Goal: Transaction & Acquisition: Purchase product/service

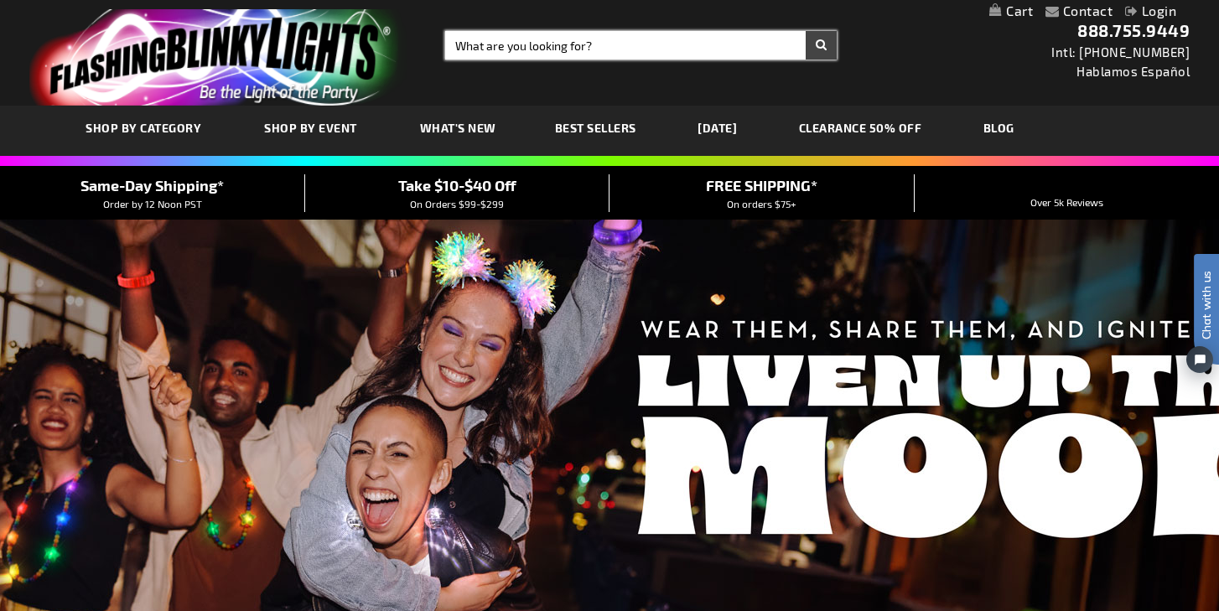
click at [527, 57] on input "Search" at bounding box center [641, 45] width 392 height 29
type input "champag"
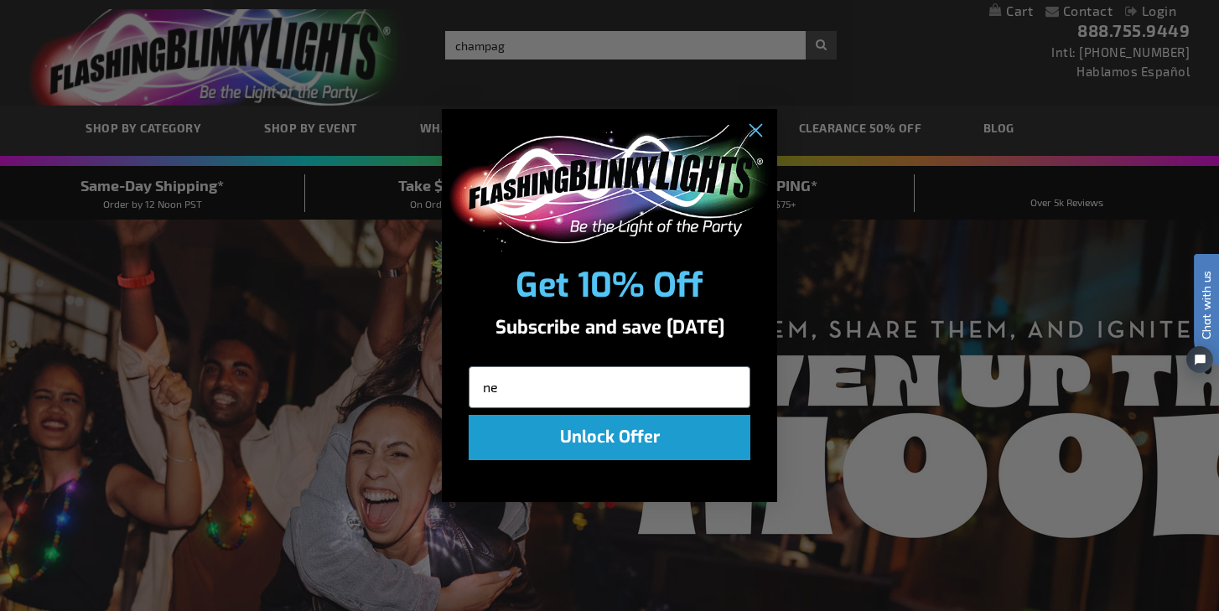
type input "n"
click at [760, 129] on circle "Close dialog" at bounding box center [755, 131] width 28 height 28
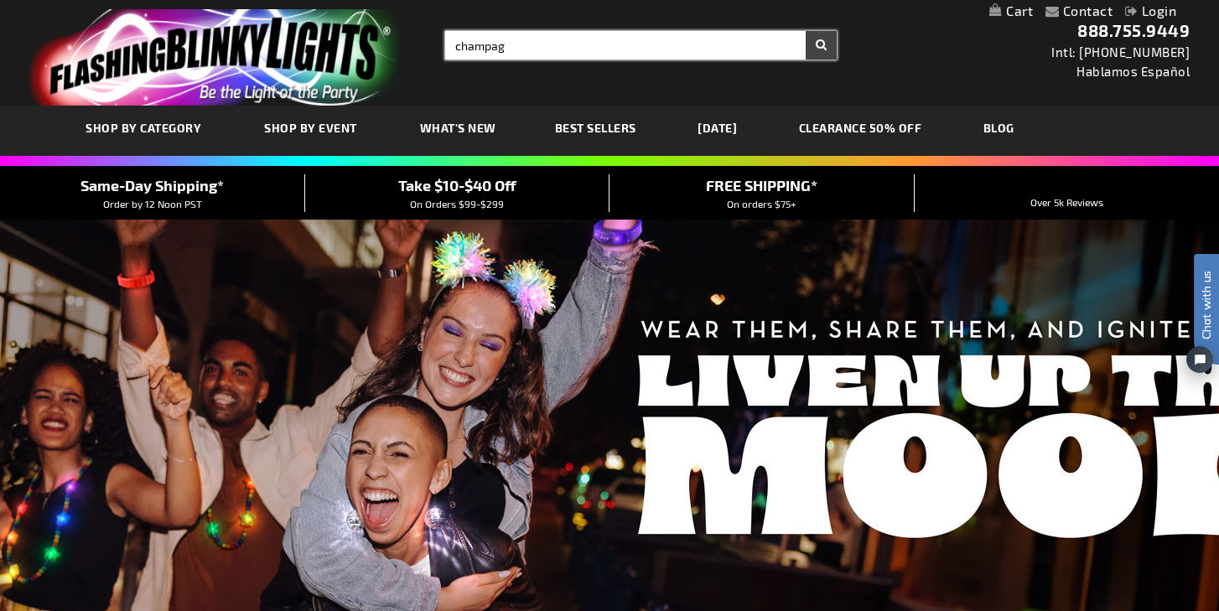
click at [605, 49] on input "champag" at bounding box center [641, 45] width 392 height 29
type input "champagne flute"
click at [821, 45] on button "Search" at bounding box center [821, 45] width 31 height 29
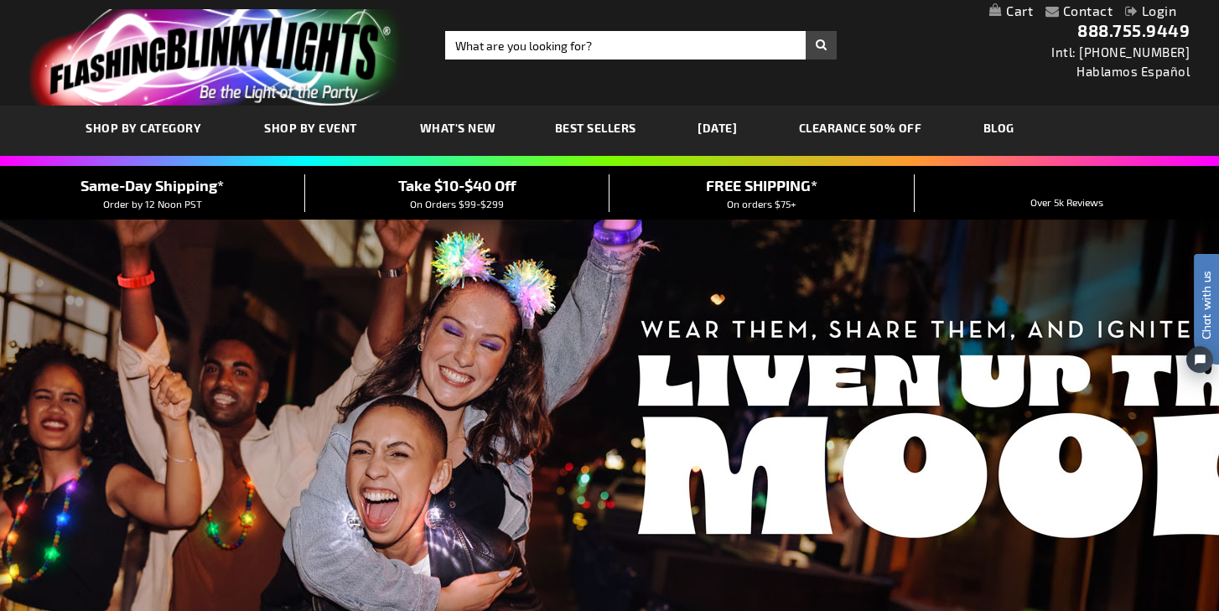
click at [893, 130] on link "CLEARANCE 50% OFF" at bounding box center [860, 128] width 148 height 56
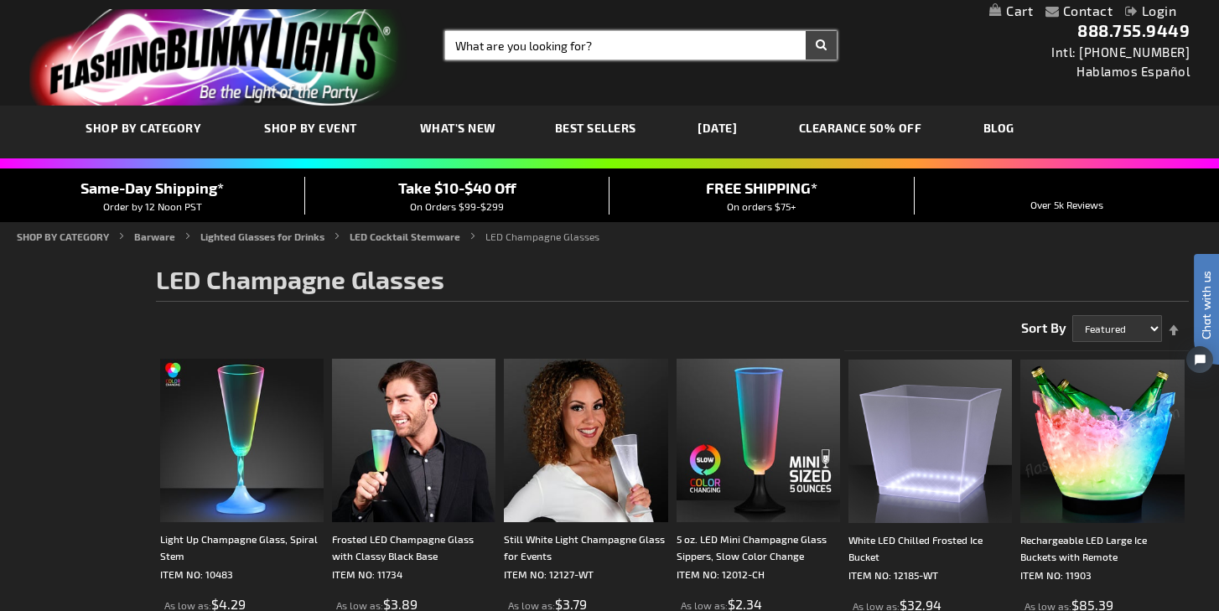
scroll to position [-1, 0]
click at [506, 54] on input "Search" at bounding box center [641, 45] width 392 height 29
type input "champagne lapel pin"
click at [821, 45] on button "Search" at bounding box center [821, 45] width 31 height 29
